Goal: Navigation & Orientation: Find specific page/section

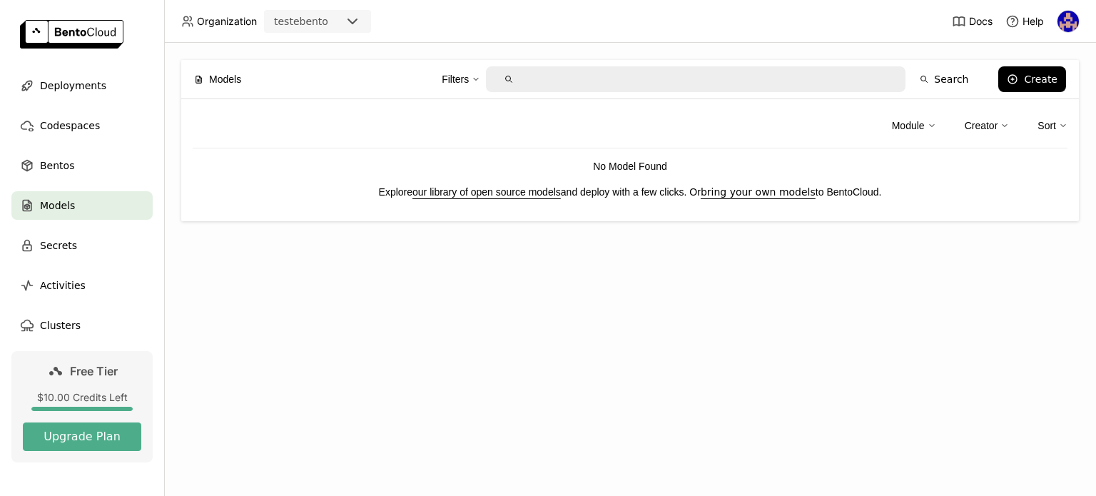
click at [50, 213] on span "Models" at bounding box center [57, 205] width 35 height 17
click at [71, 165] on div "Bentos" at bounding box center [81, 165] width 141 height 29
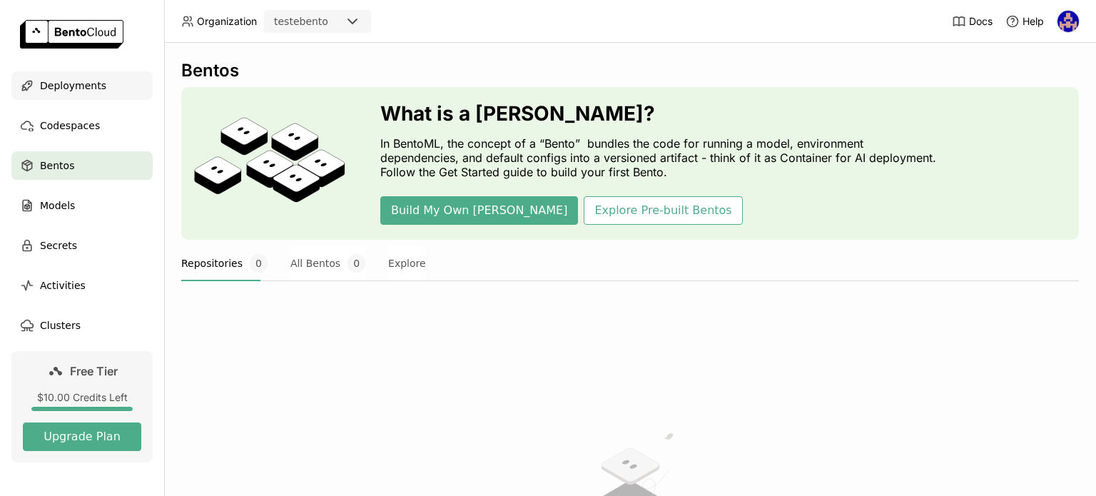
click at [67, 89] on span "Deployments" at bounding box center [73, 85] width 66 height 17
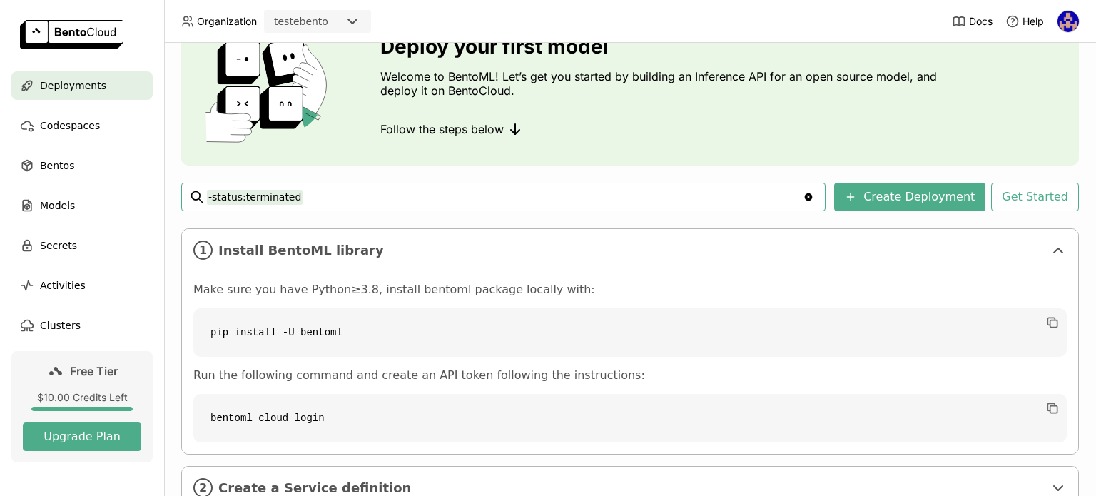
scroll to position [180, 0]
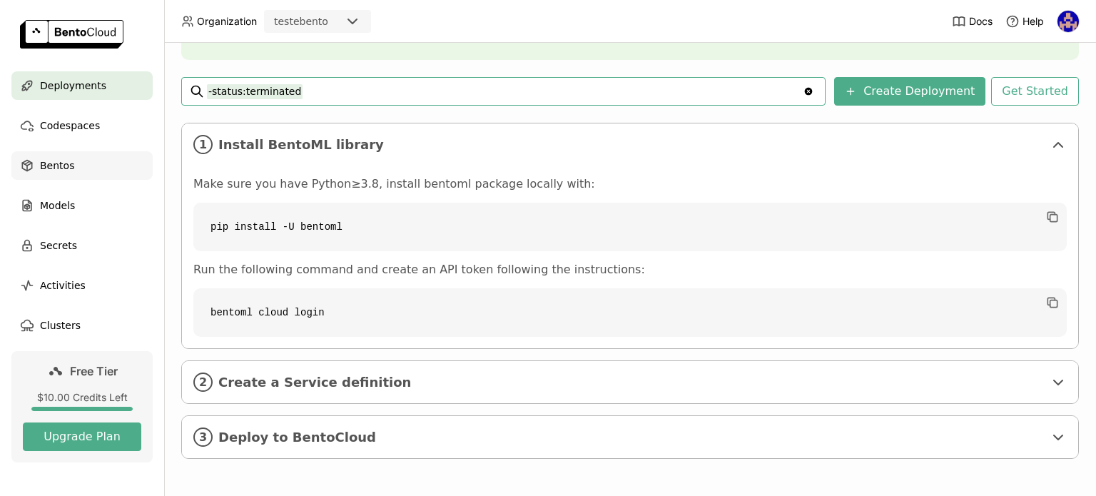
click at [46, 155] on div "Bentos" at bounding box center [81, 165] width 141 height 29
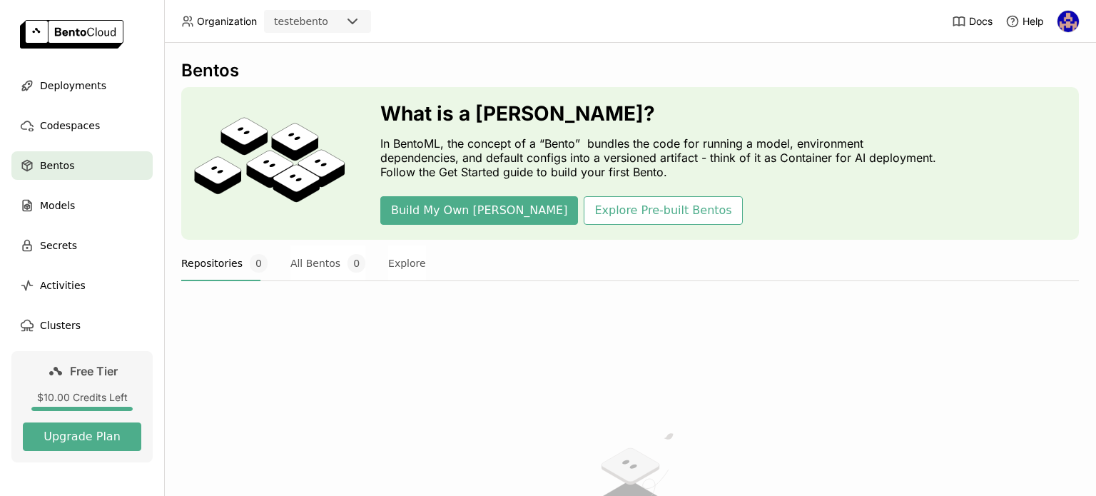
click at [83, 41] on img at bounding box center [71, 34] width 103 height 29
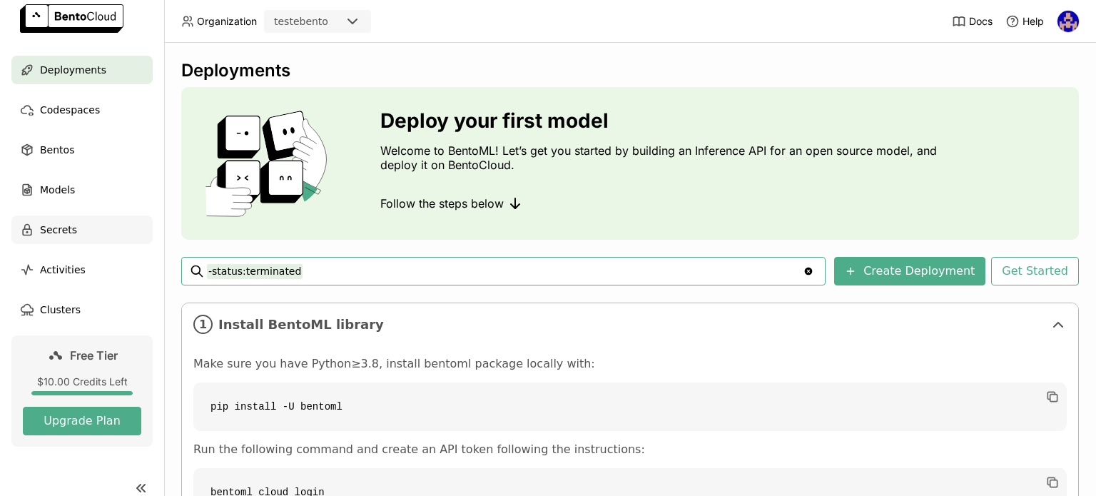
scroll to position [31, 0]
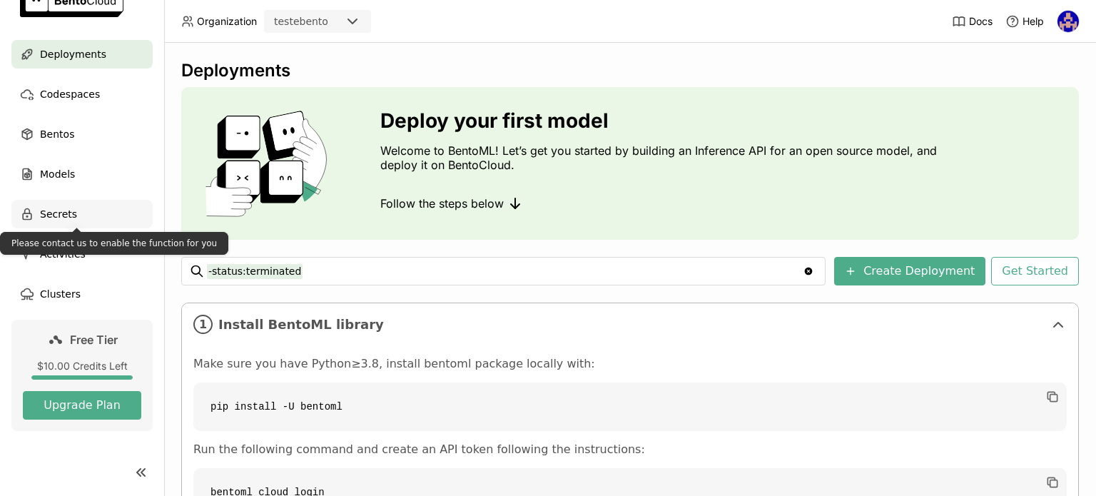
click at [74, 212] on div "Secrets" at bounding box center [81, 214] width 141 height 29
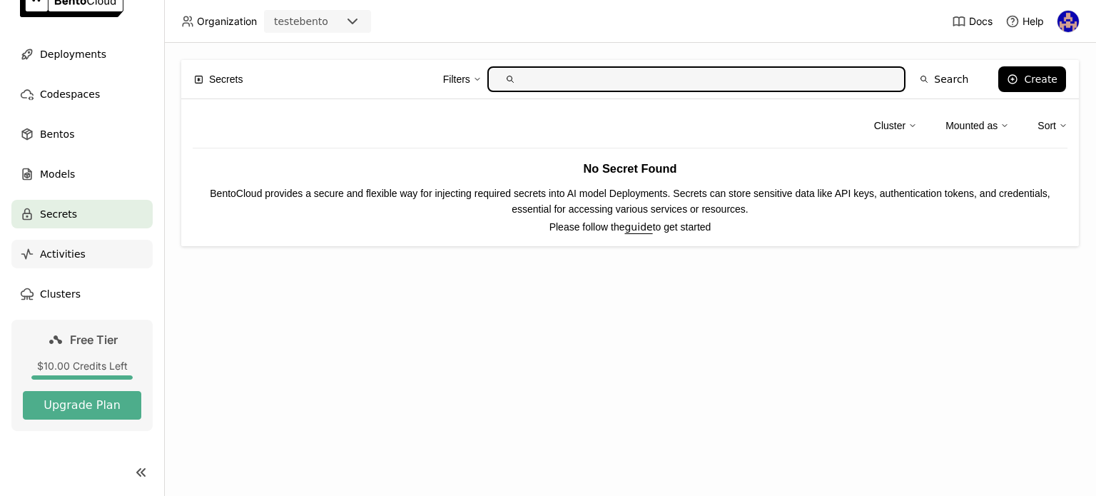
click at [57, 248] on span "Activities" at bounding box center [63, 253] width 46 height 17
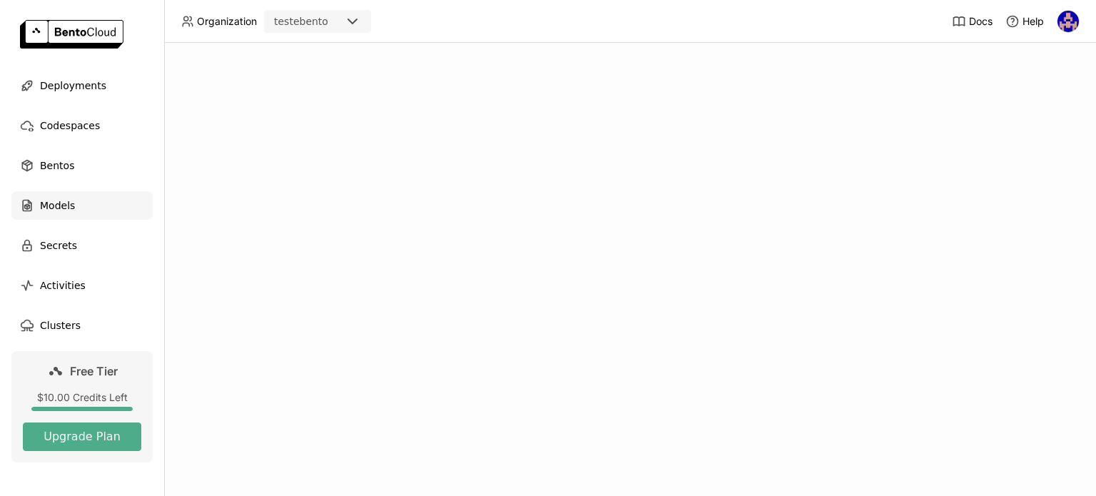
click at [77, 211] on div "Models" at bounding box center [81, 205] width 141 height 29
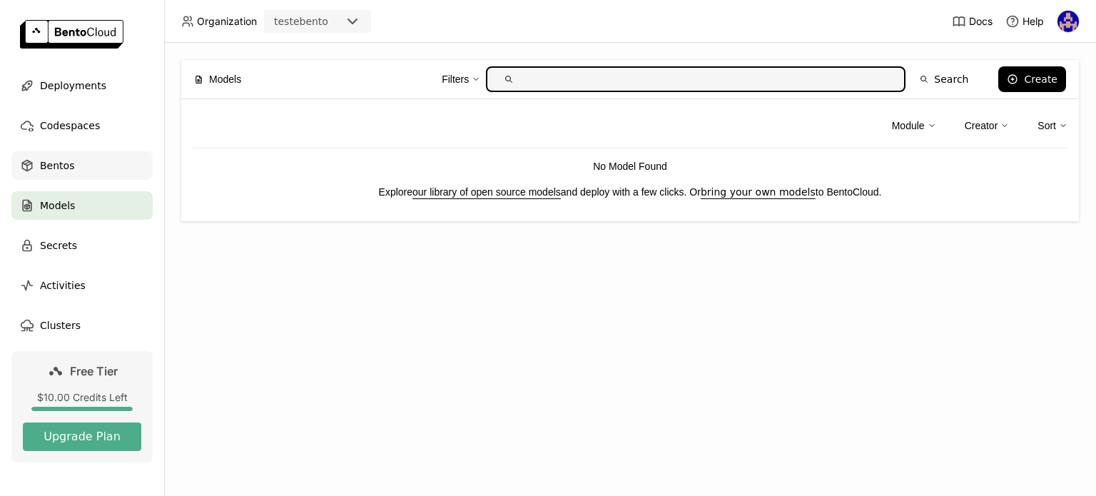
click at [77, 161] on div "Bentos" at bounding box center [81, 165] width 141 height 29
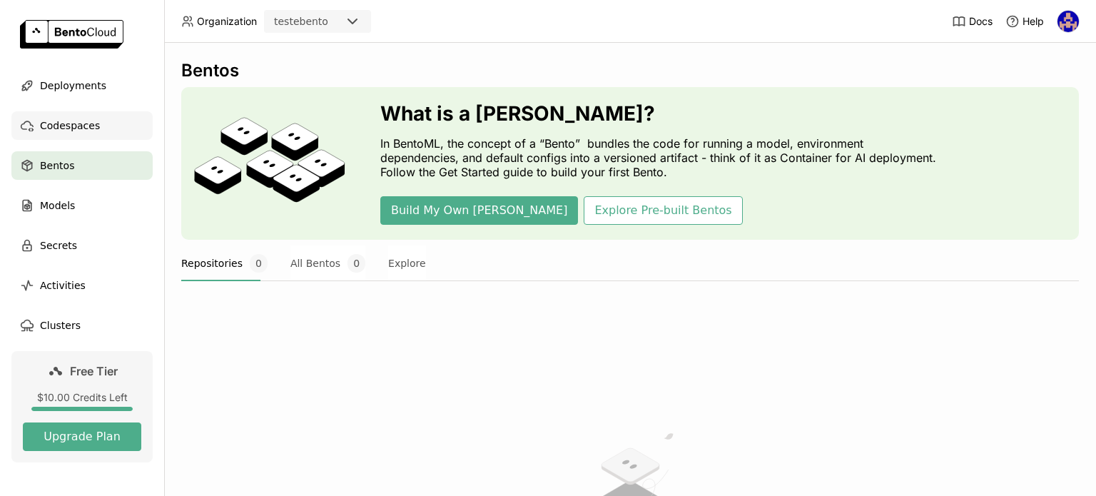
click at [81, 112] on div "Codespaces" at bounding box center [81, 125] width 141 height 29
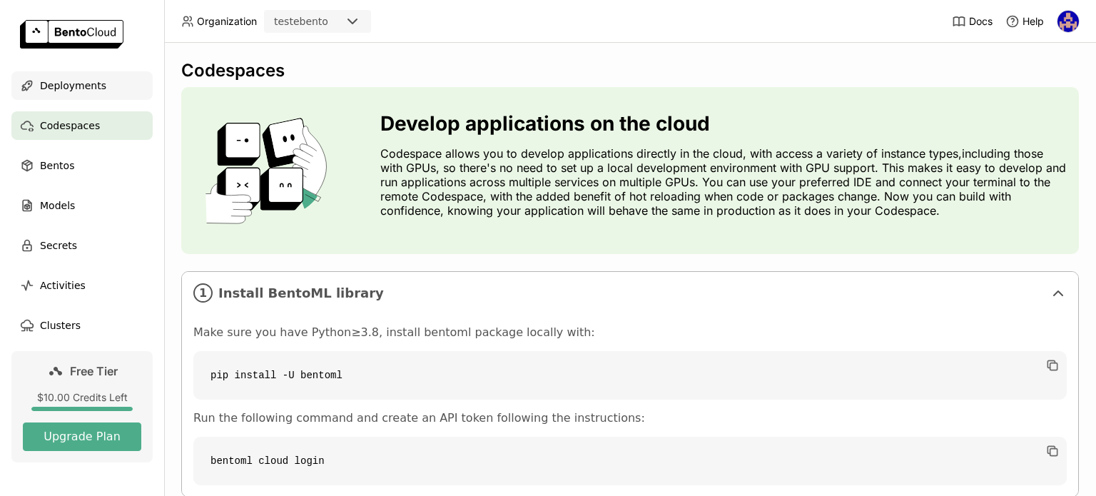
click at [88, 92] on span "Deployments" at bounding box center [73, 85] width 66 height 17
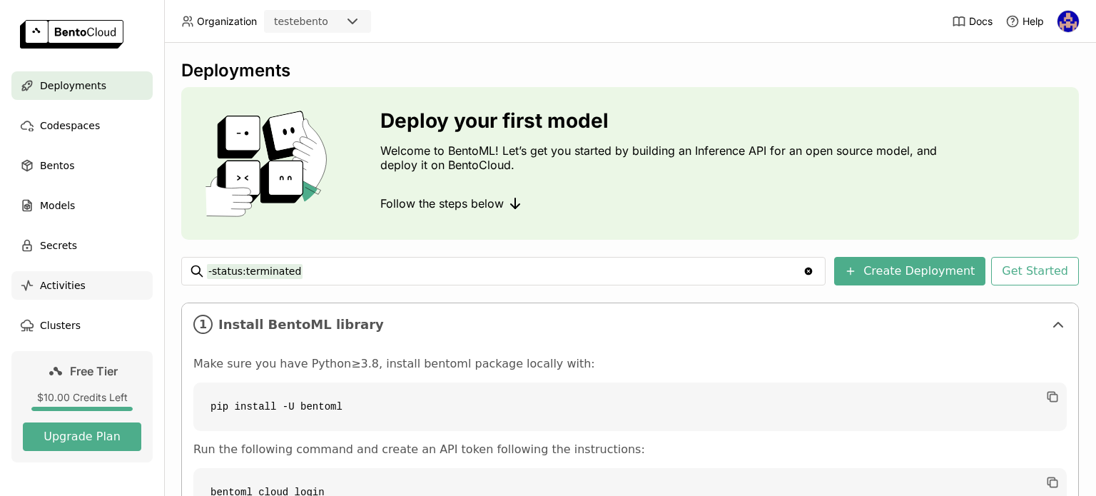
click at [86, 278] on div "Activities" at bounding box center [81, 285] width 141 height 29
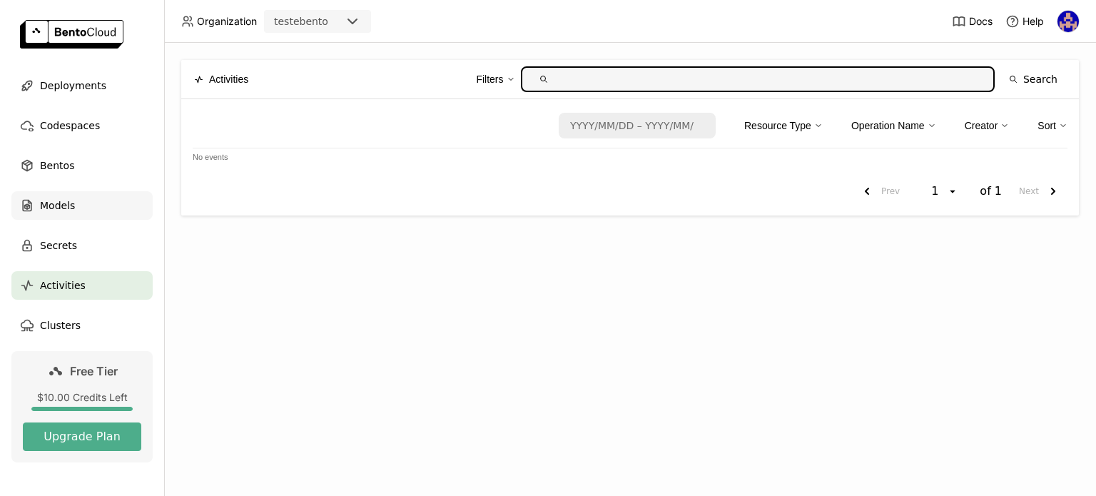
click at [90, 203] on div "Models" at bounding box center [81, 205] width 141 height 29
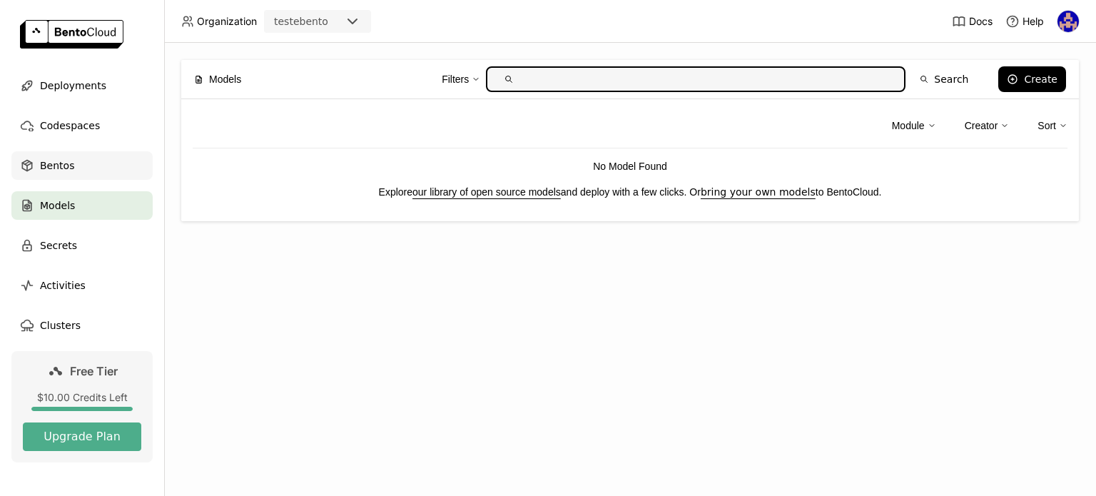
click at [108, 176] on div "Bentos" at bounding box center [81, 165] width 141 height 29
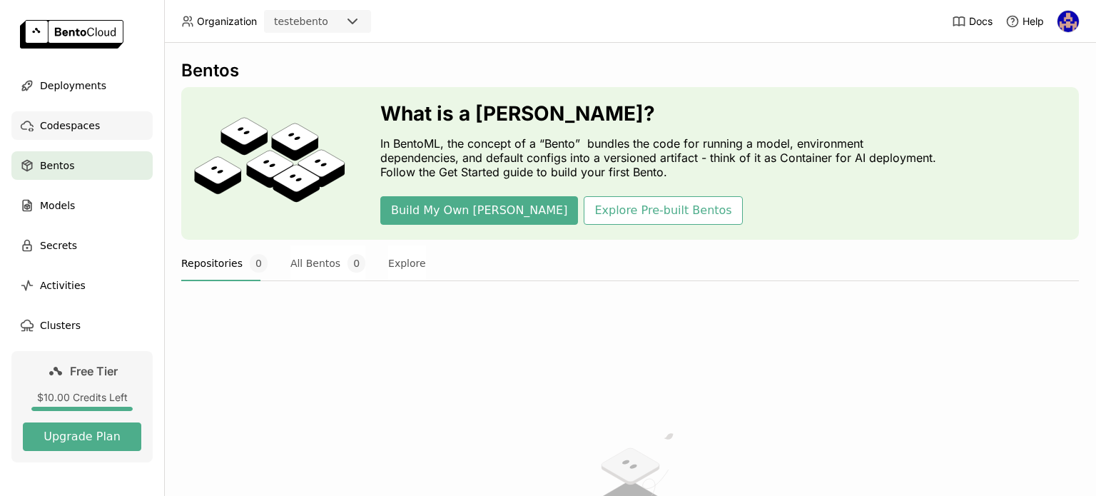
click at [73, 126] on span "Codespaces" at bounding box center [70, 125] width 60 height 17
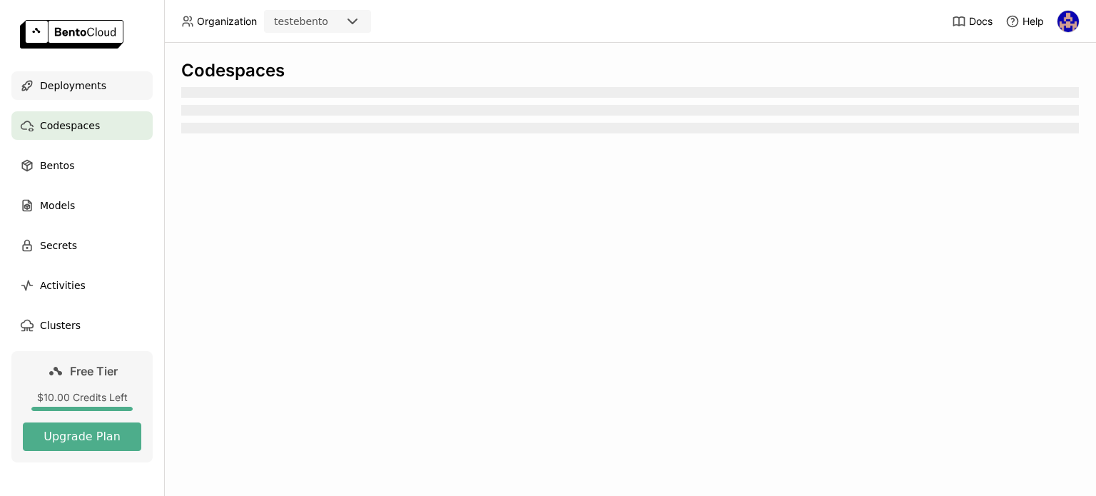
click at [95, 72] on div "Deployments" at bounding box center [81, 85] width 141 height 29
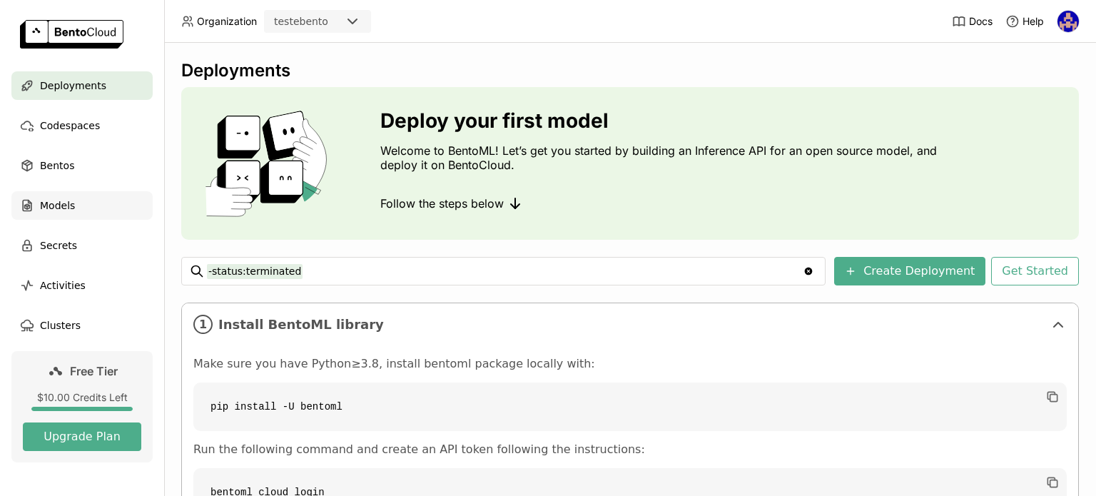
click at [77, 216] on div "Models" at bounding box center [81, 205] width 141 height 29
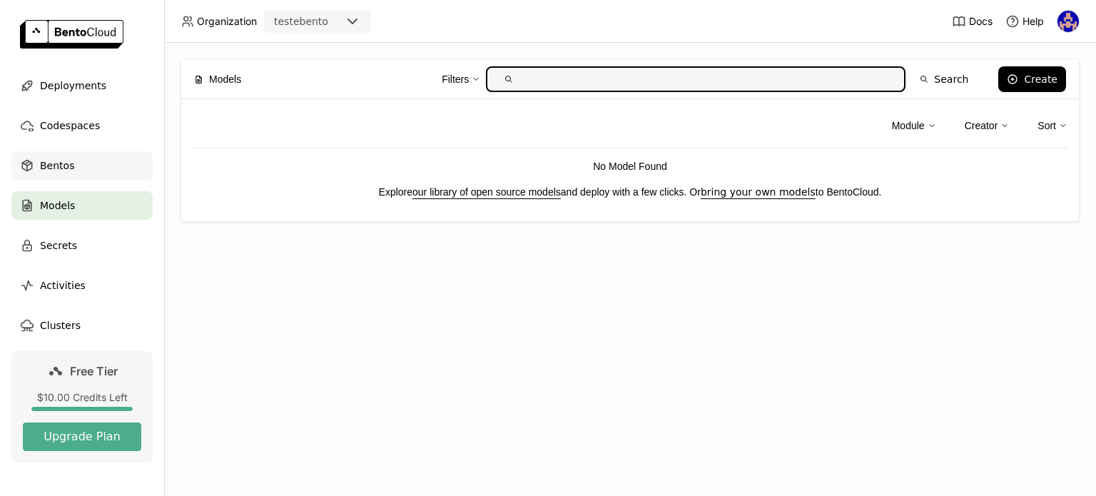
click at [78, 167] on div "Bentos" at bounding box center [81, 165] width 141 height 29
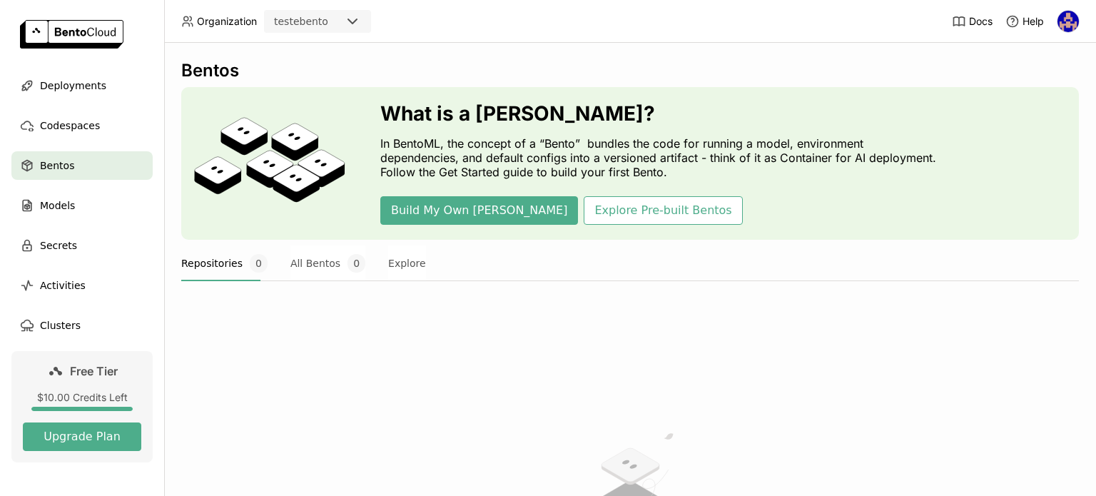
click at [73, 31] on img at bounding box center [71, 34] width 103 height 29
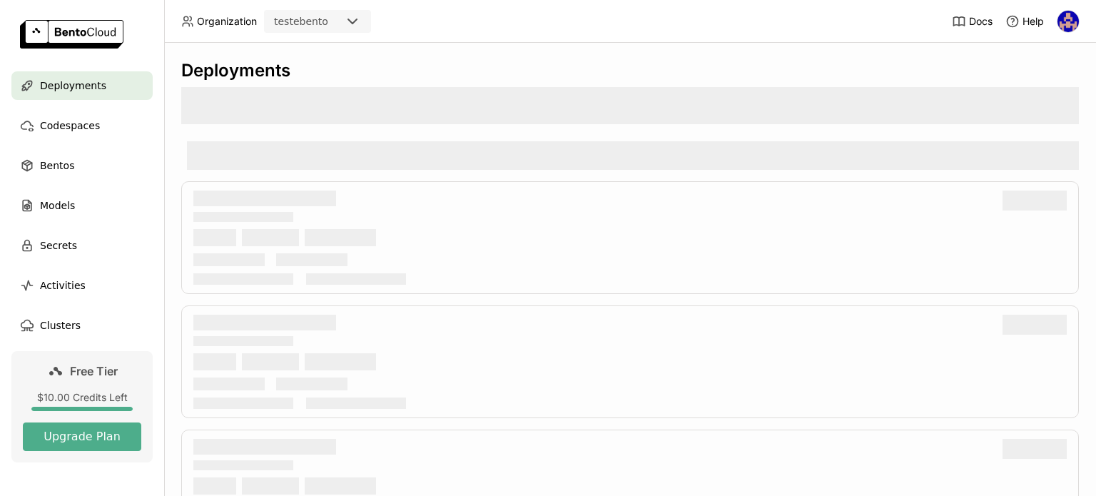
click at [1067, 21] on img at bounding box center [1067, 21] width 21 height 21
click at [1037, 97] on span "API Tokens" at bounding box center [1048, 94] width 51 height 13
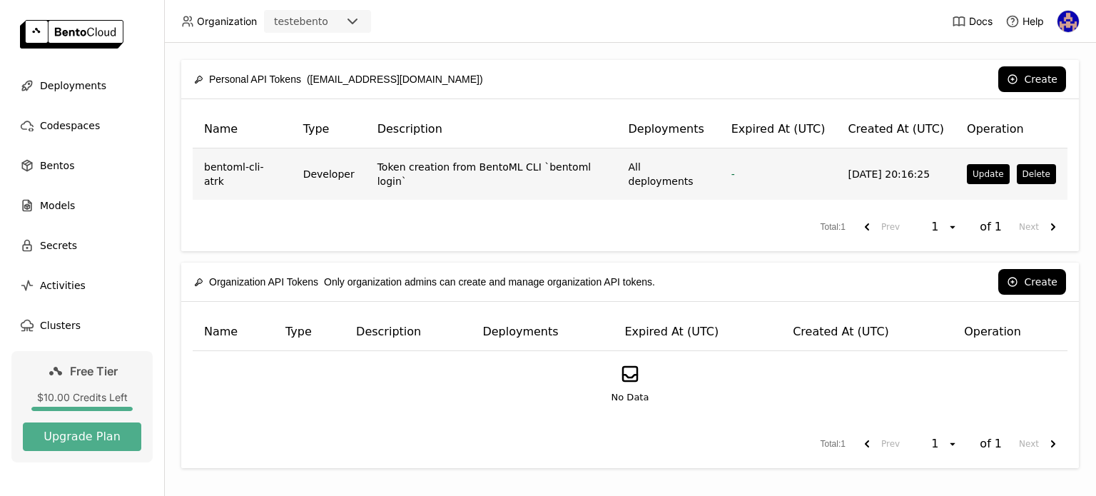
click at [823, 156] on td "-" at bounding box center [778, 173] width 117 height 51
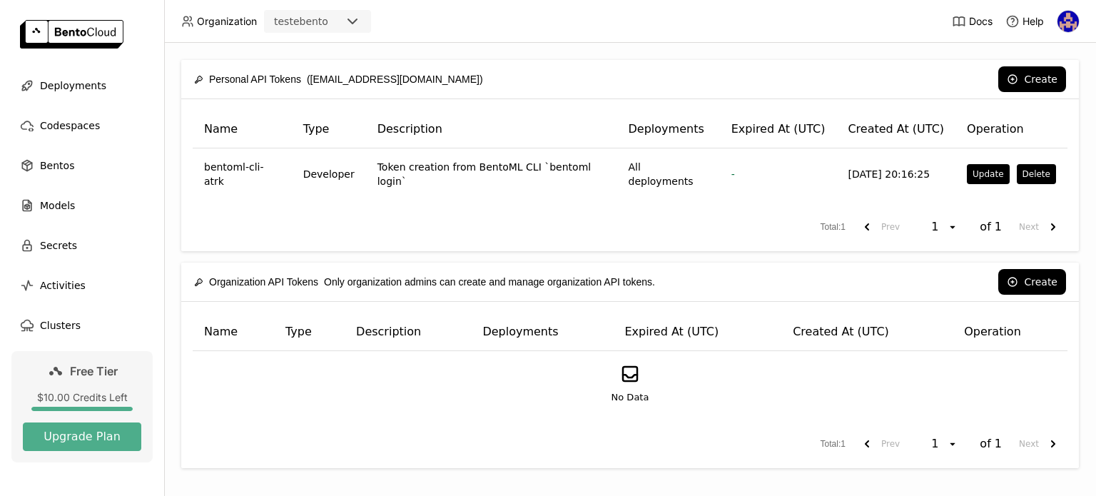
click at [1074, 14] on img at bounding box center [1067, 21] width 21 height 21
click at [1038, 137] on span "Logout" at bounding box center [1038, 134] width 31 height 13
